Goal: Transaction & Acquisition: Subscribe to service/newsletter

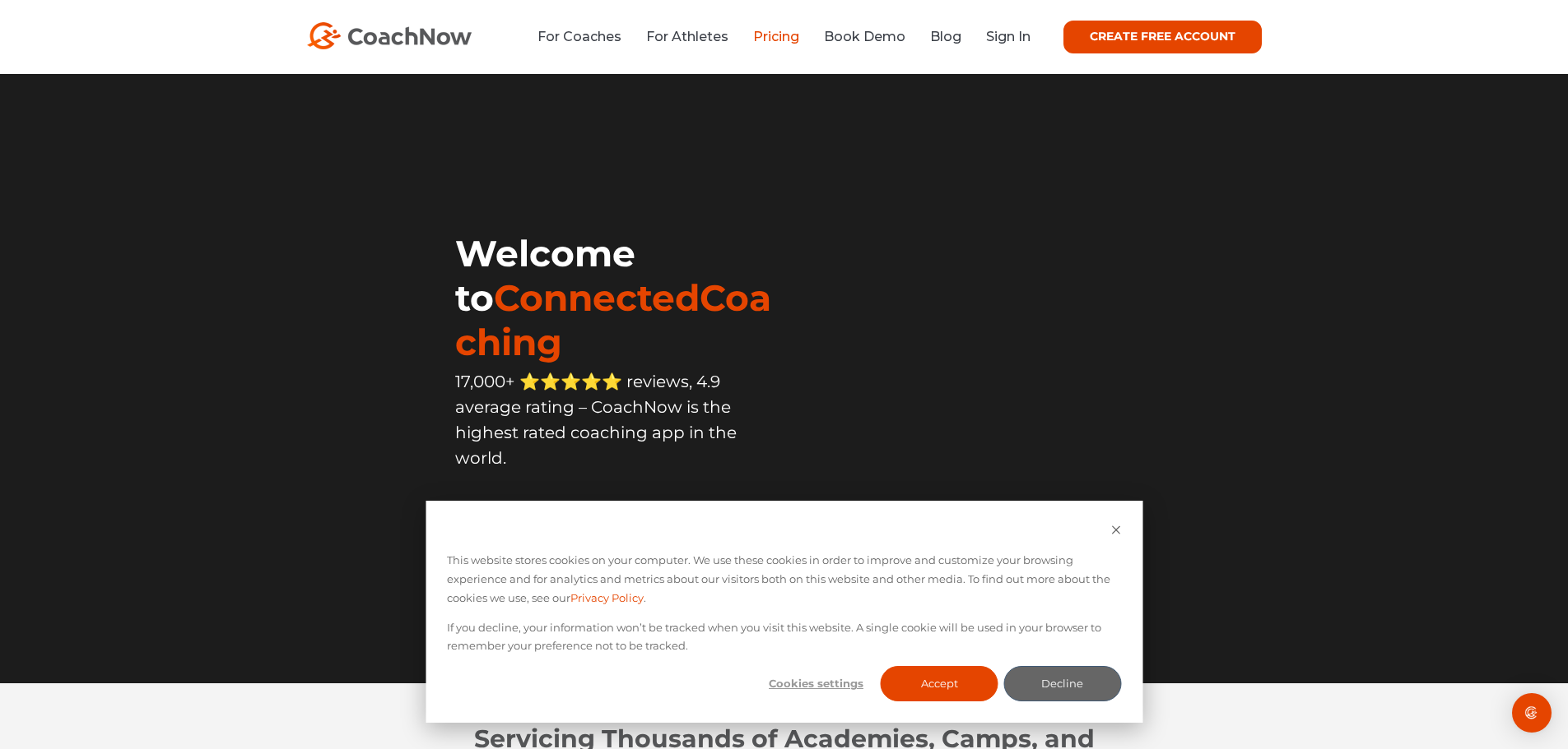
click at [790, 34] on link "Pricing" at bounding box center [776, 36] width 46 height 15
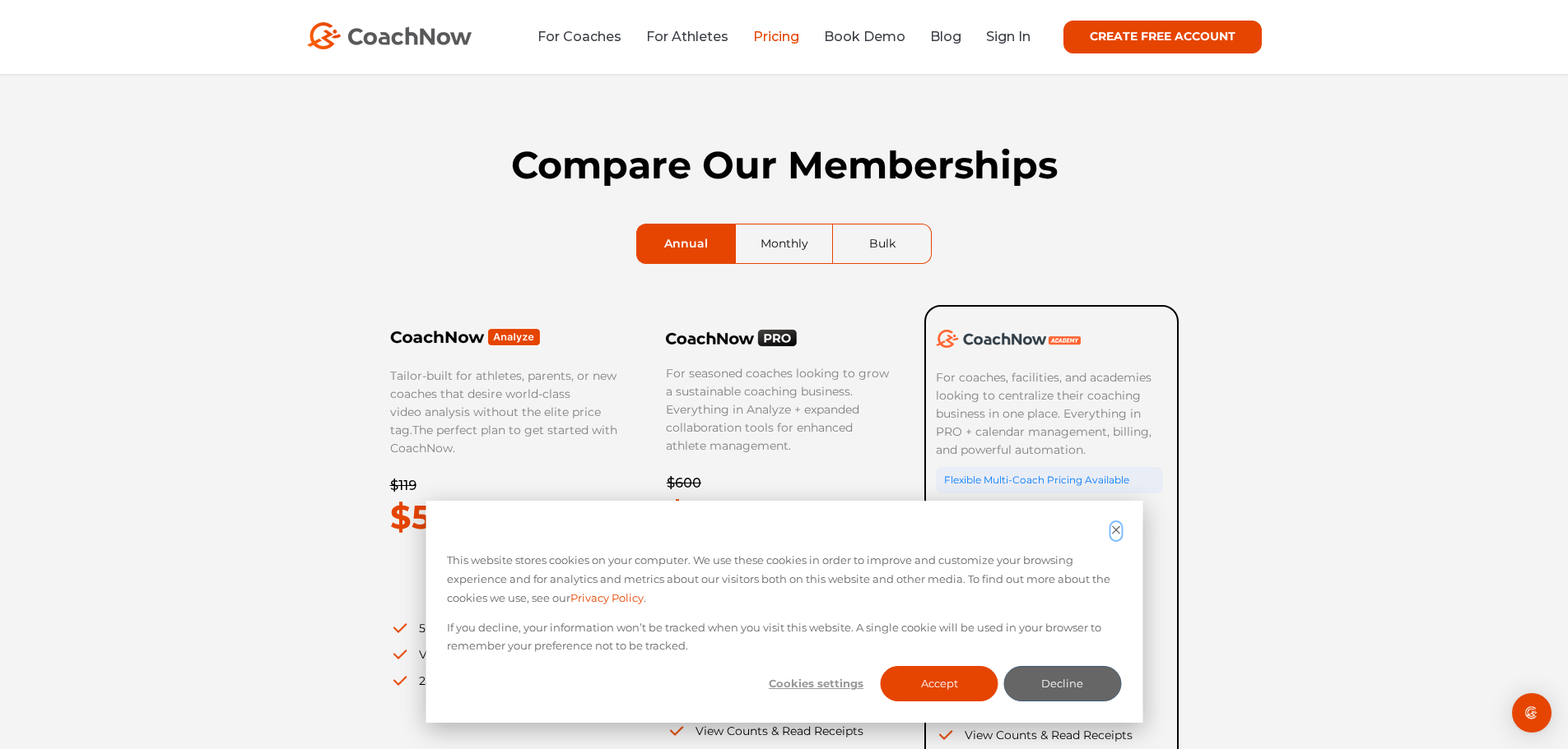
click at [1117, 527] on icon "Dismiss cookie banner" at bounding box center [1116, 530] width 11 height 11
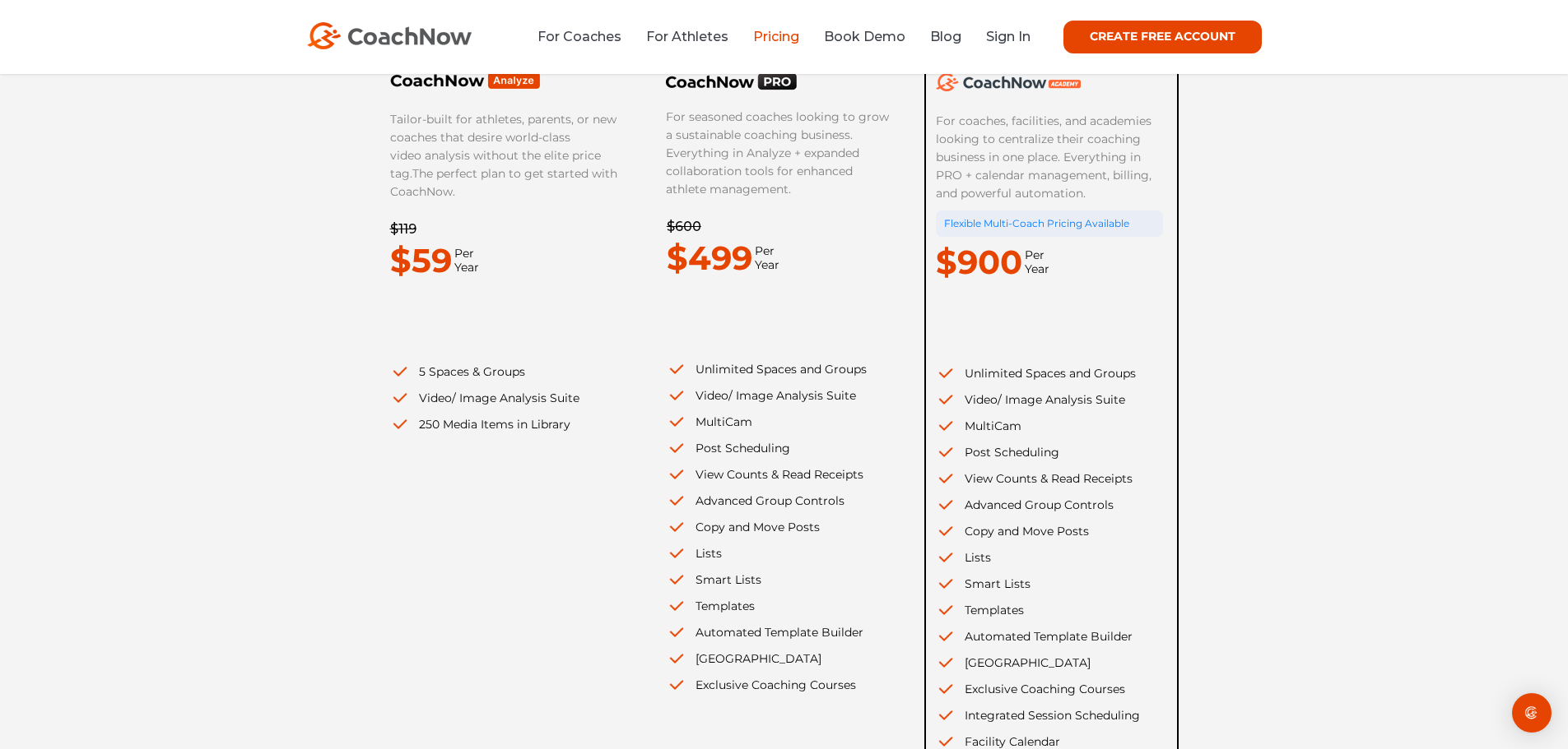
scroll to position [247, 0]
